Goal: Feedback & Contribution: Leave review/rating

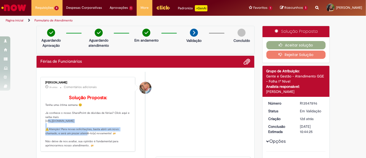
drag, startPoint x: 41, startPoint y: 127, endPoint x: 117, endPoint y: 133, distance: 75.9
click at [117, 133] on div "[PERSON_NAME] 3h atrás 3 horas atrás Comentários adicionais Solução Proposta: T…" at bounding box center [88, 114] width 92 height 72
copy p "ttps://[DOMAIN_NAME][URL]"
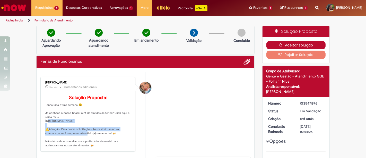
click at [294, 44] on button "Aceitar solução" at bounding box center [295, 45] width 59 height 8
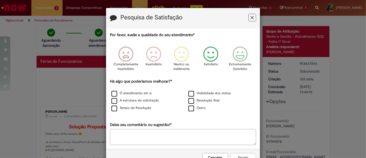
click at [205, 56] on icon "Feedback" at bounding box center [210, 53] width 19 height 15
click at [143, 109] on label "Tempo de Resolução" at bounding box center [131, 107] width 40 height 5
click at [149, 127] on div "Por favor, avalie a qualidade do seu atendimento* Completamente Insatisfeito In…" at bounding box center [183, 88] width 146 height 113
click at [146, 134] on textarea "Deixe seu comentário ou sugestão!*" at bounding box center [183, 137] width 146 height 16
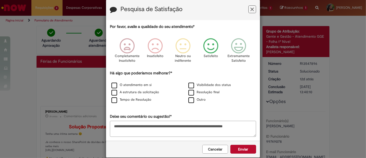
scroll to position [15, 0]
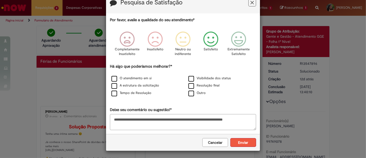
type textarea "**********"
click at [245, 144] on button "Enviar" at bounding box center [243, 142] width 26 height 9
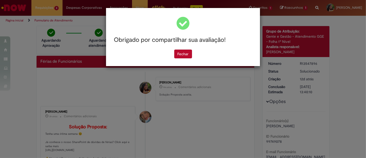
scroll to position [0, 0]
drag, startPoint x: 186, startPoint y: 57, endPoint x: 184, endPoint y: 47, distance: 11.0
click at [186, 57] on button "Fechar" at bounding box center [183, 53] width 18 height 9
